Goal: Task Accomplishment & Management: Manage account settings

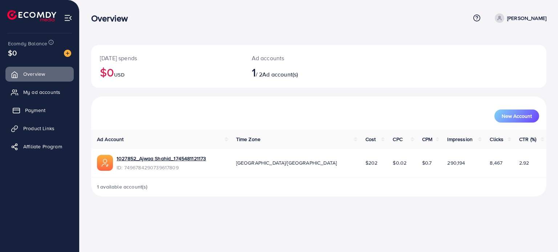
click at [38, 107] on span "Payment" at bounding box center [35, 110] width 20 height 7
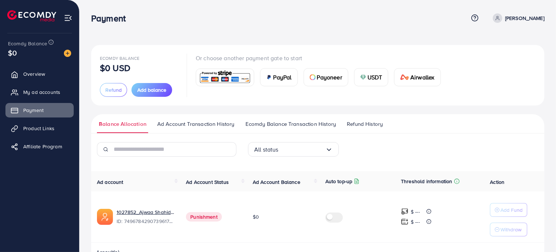
click at [367, 126] on span "Refund History" at bounding box center [365, 124] width 36 height 8
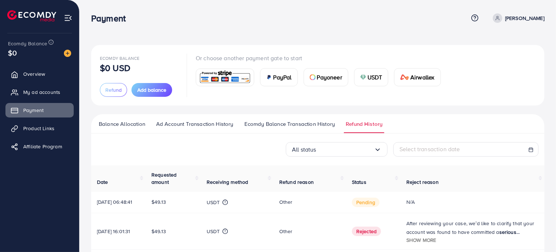
scroll to position [94, 0]
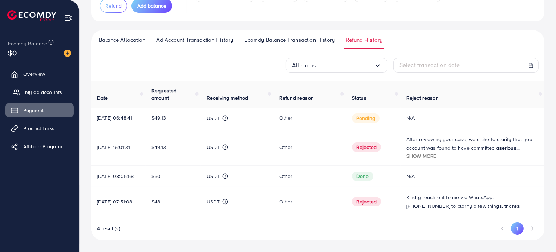
click at [44, 94] on span "My ad accounts" at bounding box center [43, 92] width 37 height 7
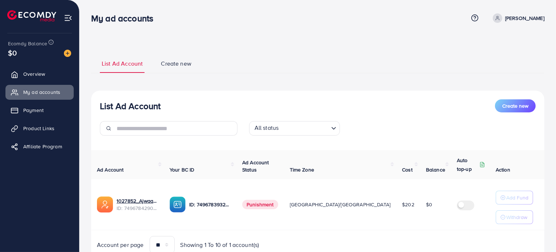
click at [270, 207] on span "Punishment" at bounding box center [260, 204] width 36 height 9
click at [28, 109] on span "Payment" at bounding box center [35, 110] width 20 height 7
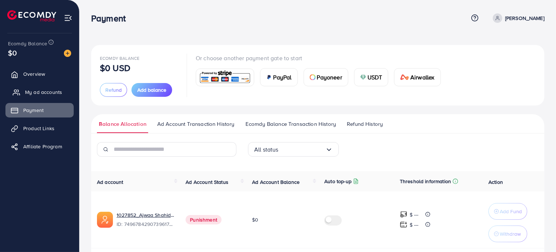
click at [43, 92] on span "My ad accounts" at bounding box center [43, 92] width 37 height 7
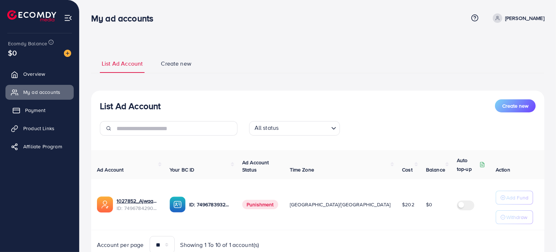
click at [29, 112] on span "Payment" at bounding box center [35, 110] width 20 height 7
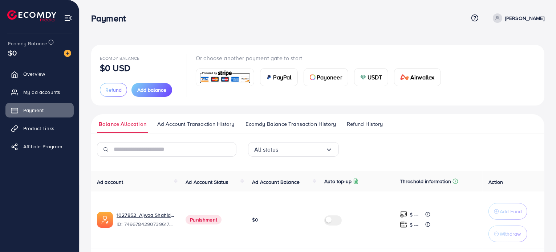
click at [367, 125] on span "Refund History" at bounding box center [365, 124] width 36 height 8
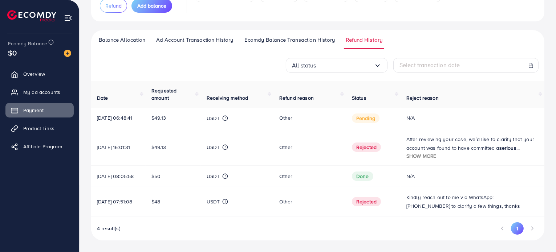
scroll to position [94, 0]
